Goal: Task Accomplishment & Management: Complete application form

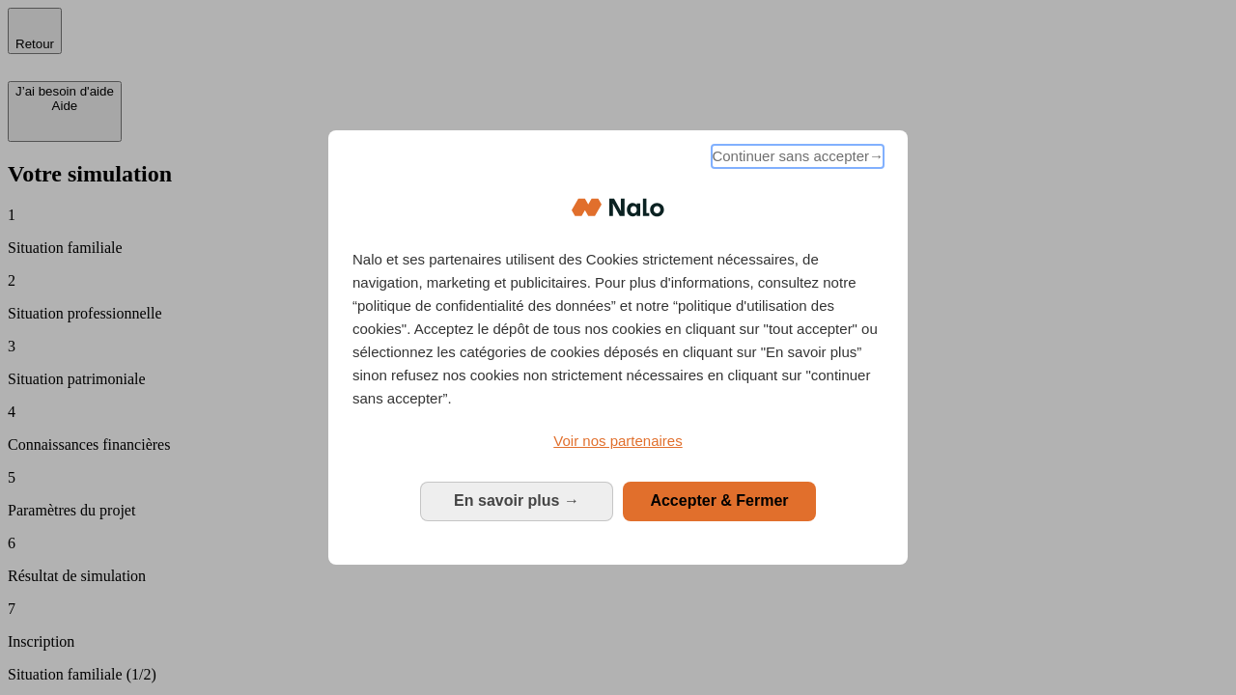
click at [796, 159] on span "Continuer sans accepter →" at bounding box center [798, 156] width 172 height 23
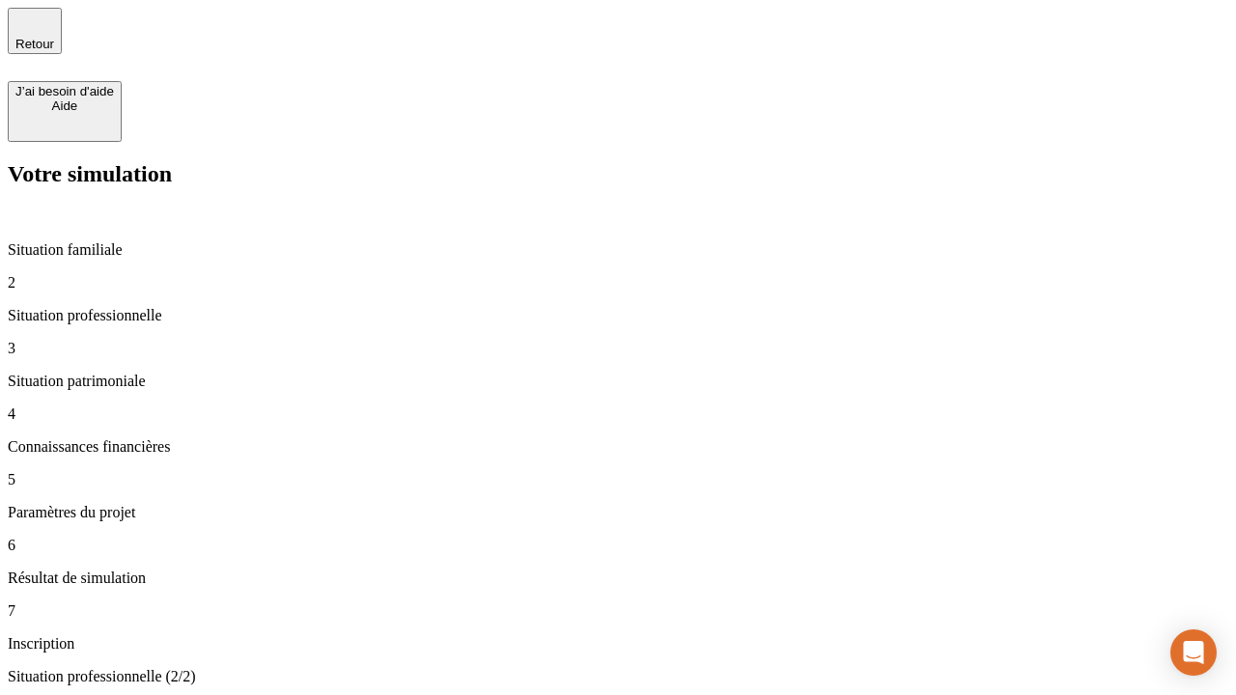
type input "30 000"
type input "40 000"
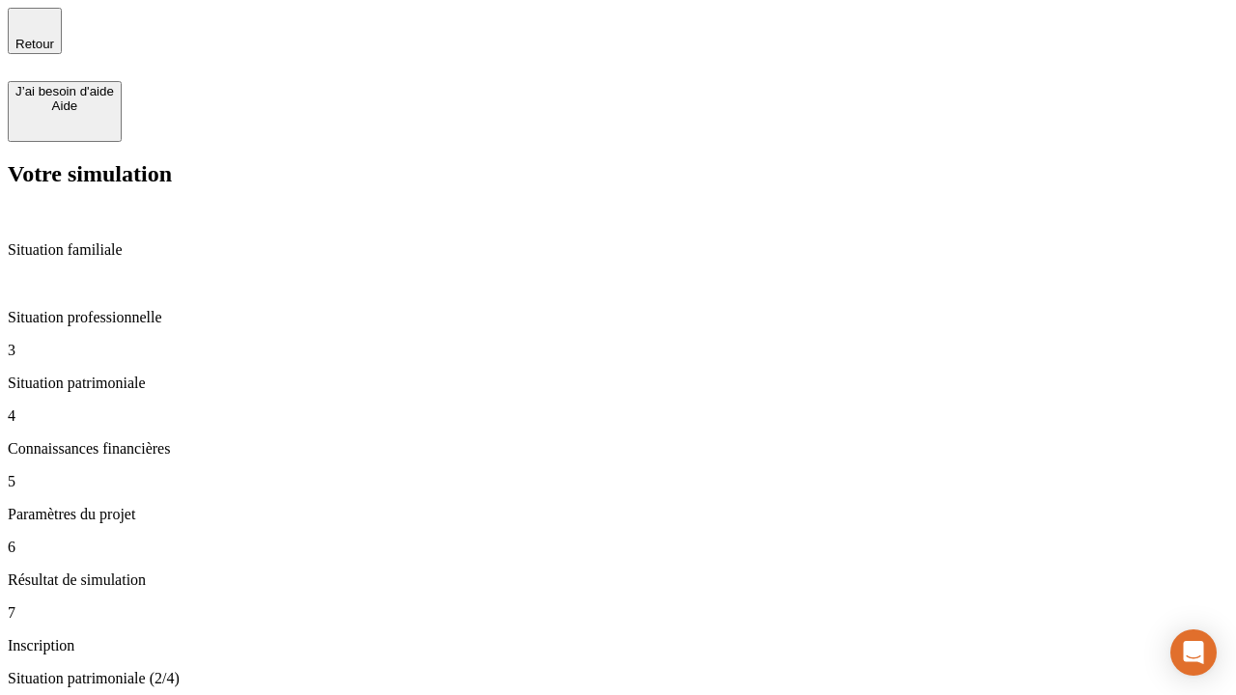
type input "1 100"
type input "20"
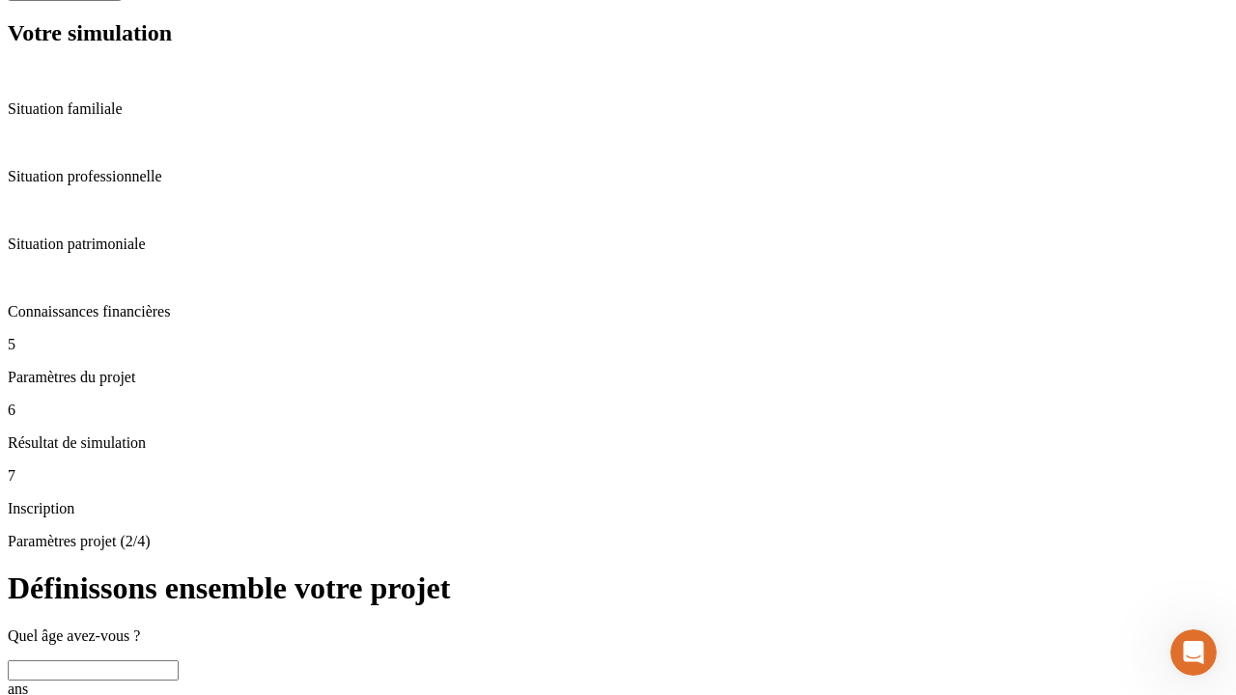
scroll to position [19, 0]
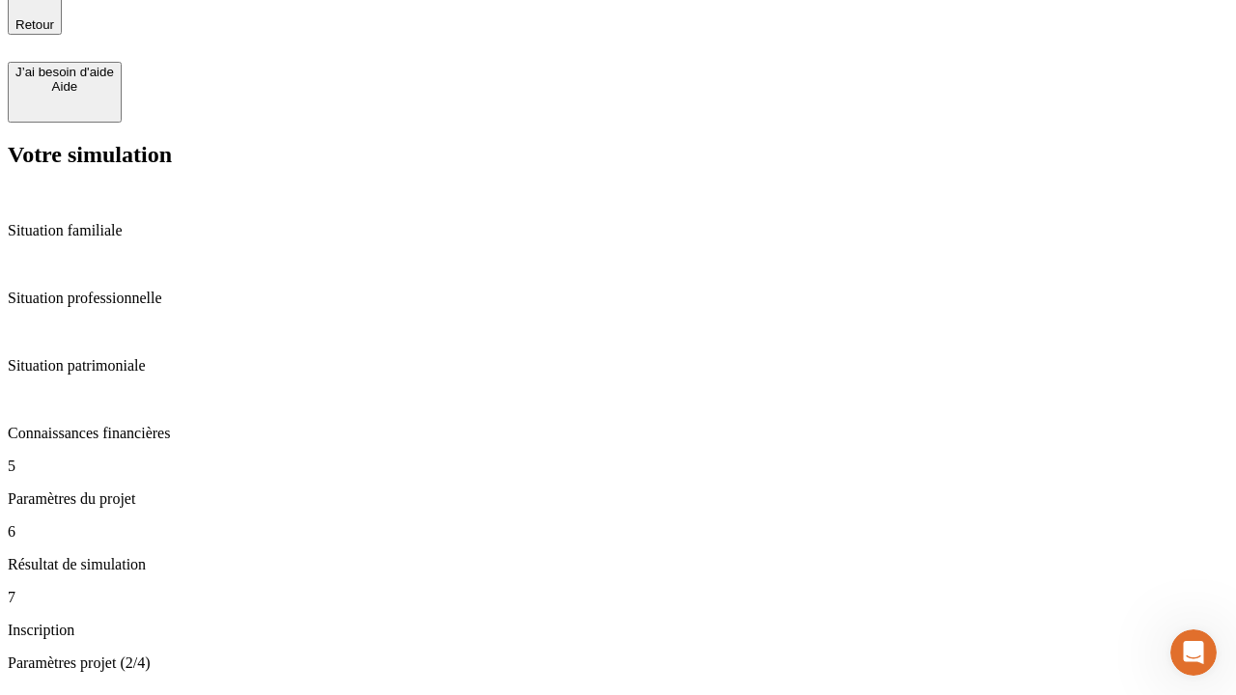
type input "40"
type input "62"
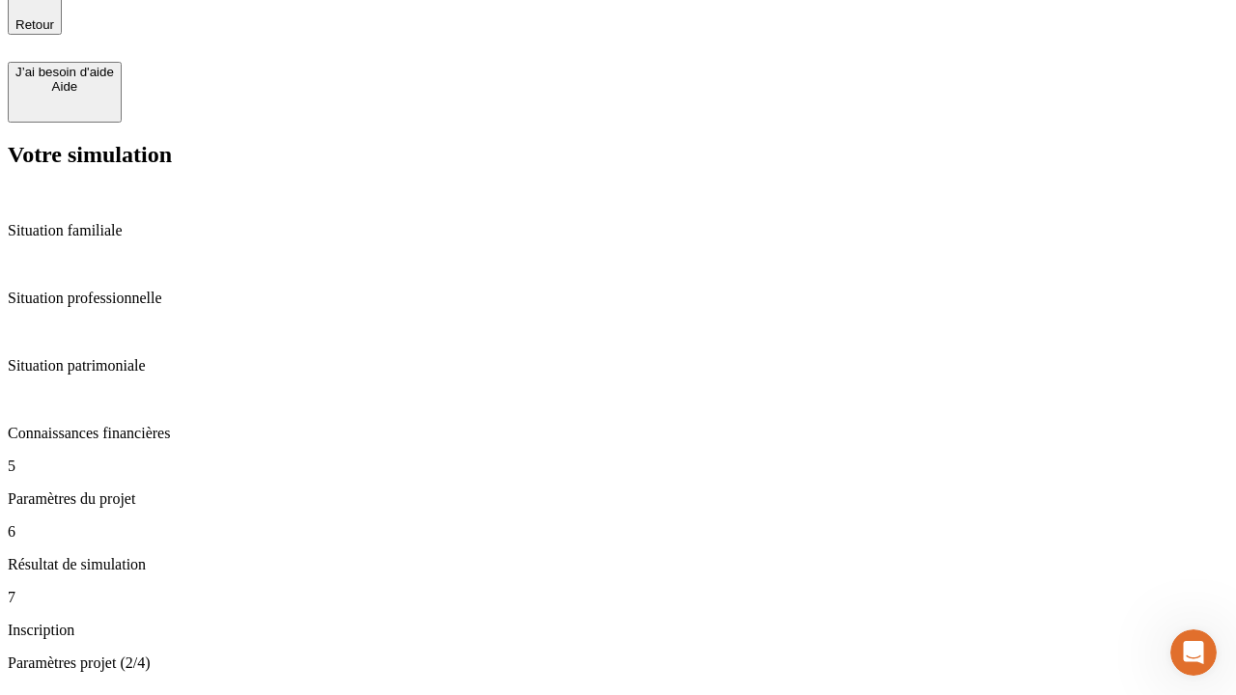
type input "50 000"
type input "640"
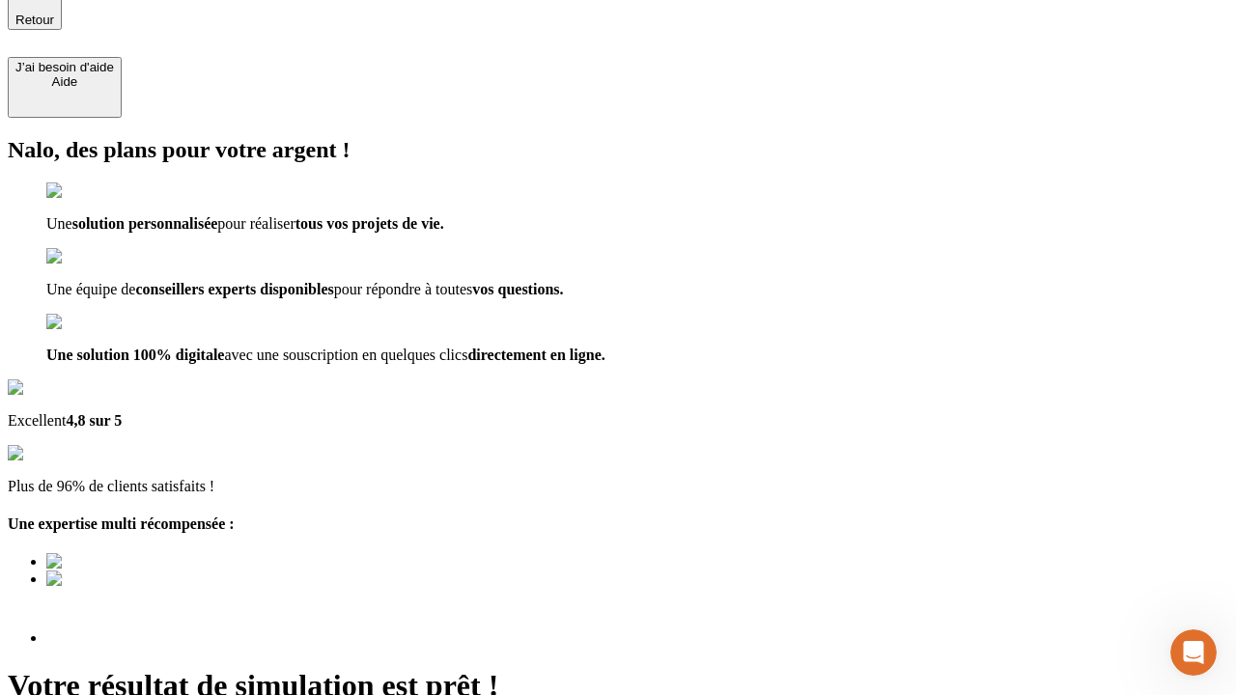
scroll to position [182, 0]
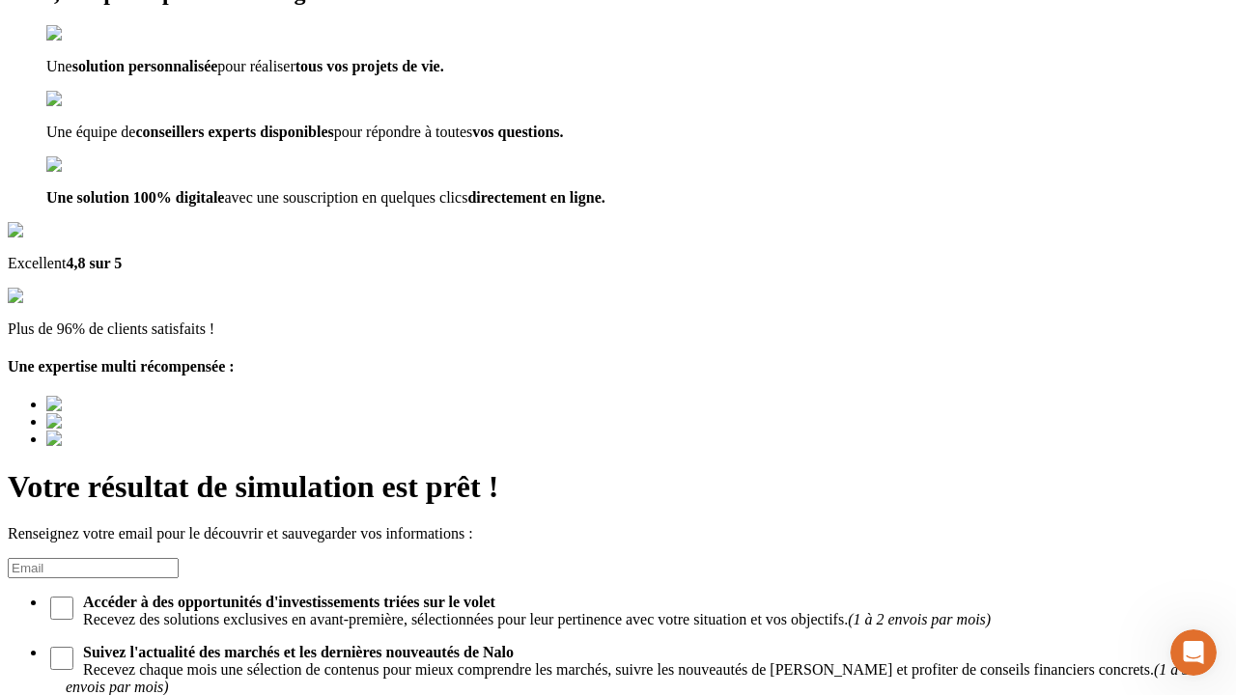
type input "[EMAIL_ADDRESS][DOMAIN_NAME]"
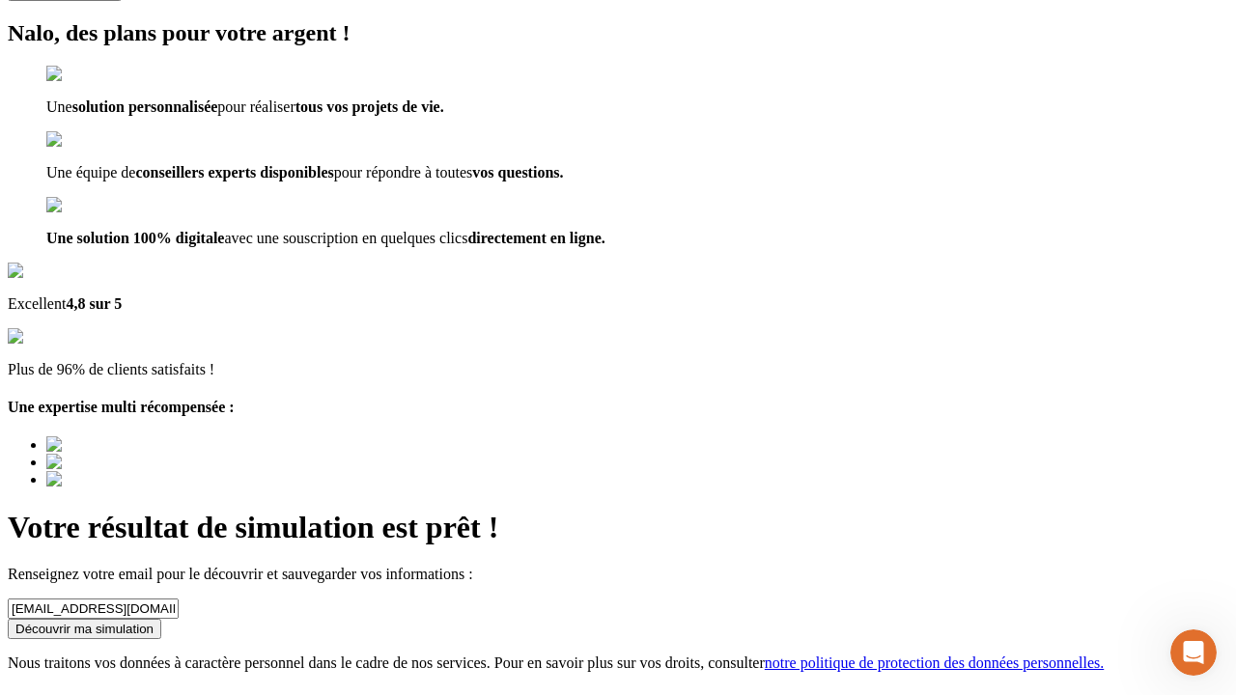
scroll to position [24, 0]
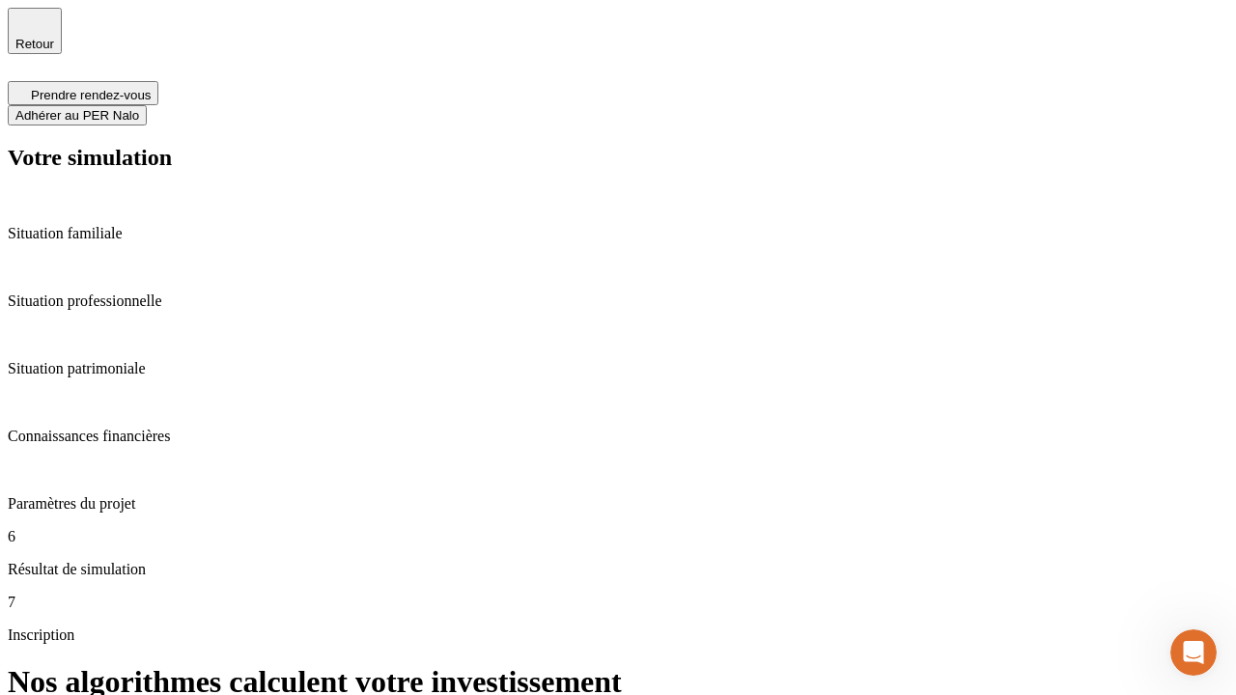
scroll to position [8, 0]
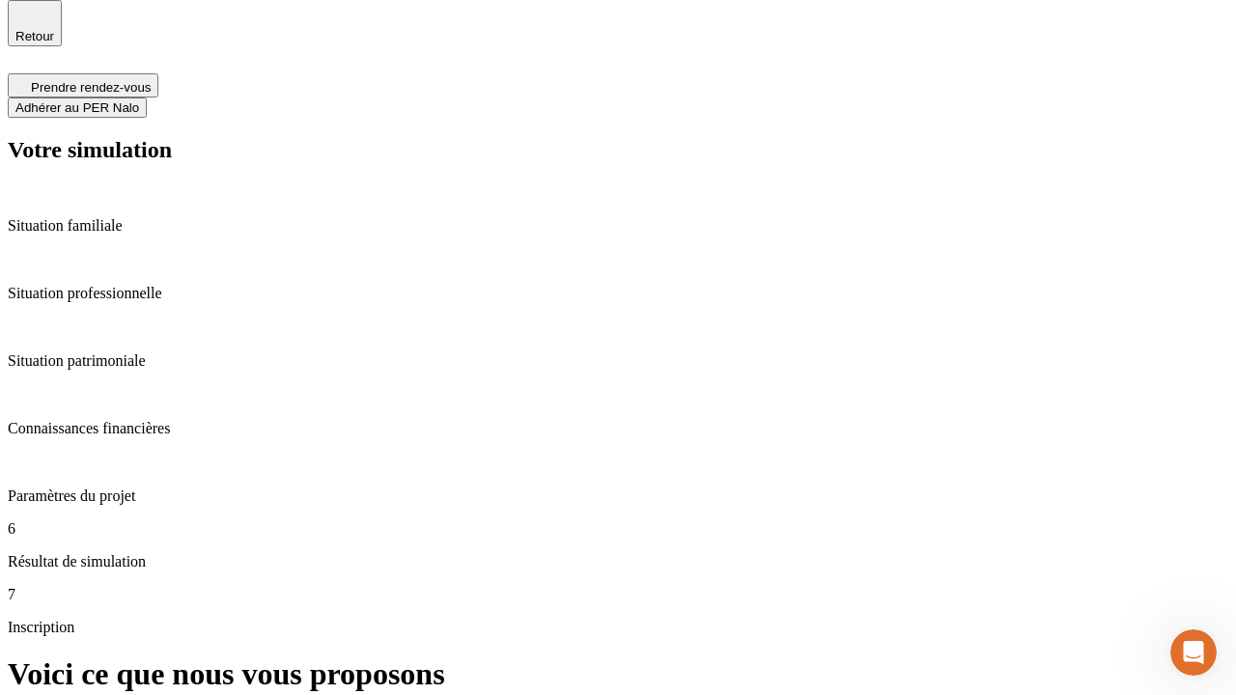
click at [139, 100] on span "Adhérer au PER Nalo" at bounding box center [77, 107] width 124 height 14
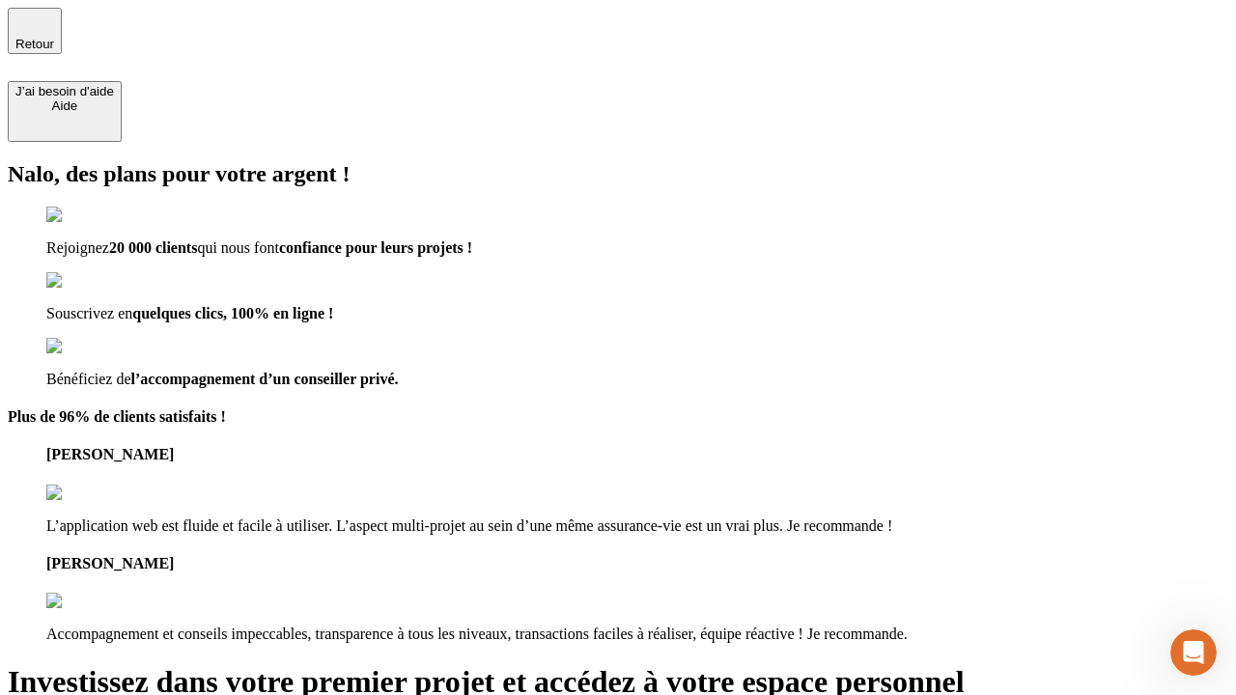
type input "[PERSON_NAME][EMAIL_ADDRESS][DOMAIN_NAME]"
